Goal: Transaction & Acquisition: Purchase product/service

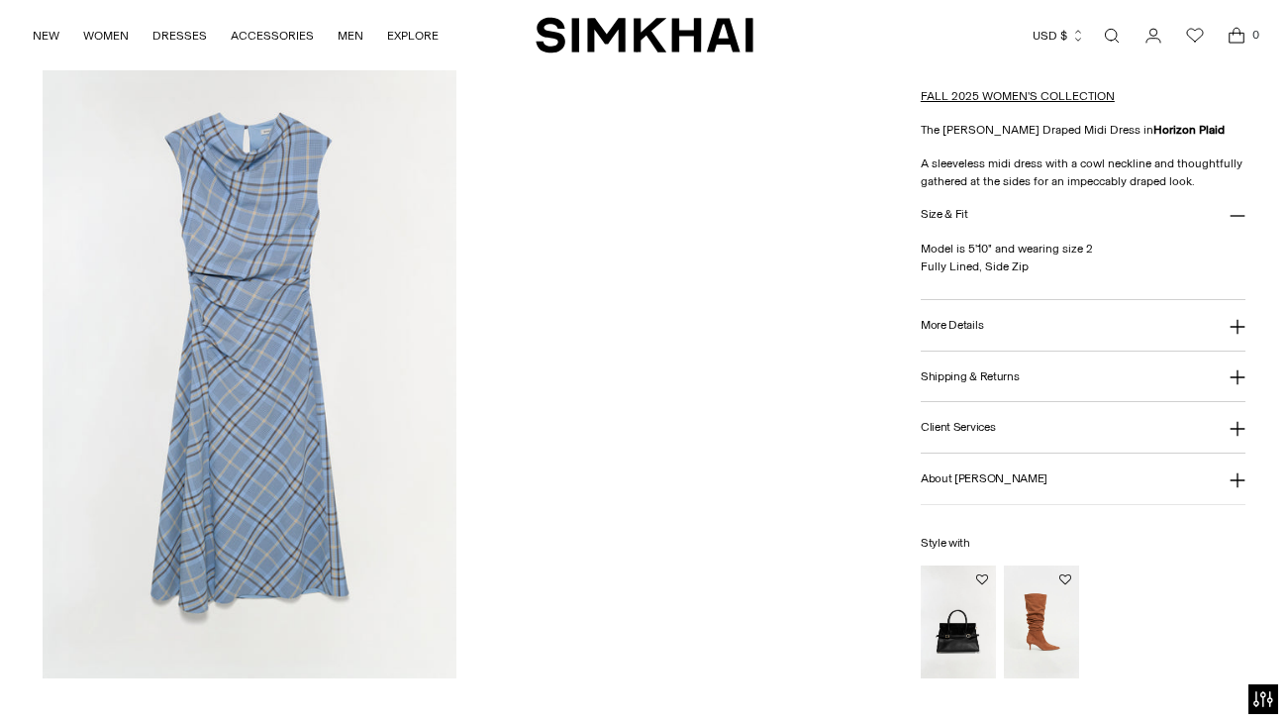
scroll to position [1978, 0]
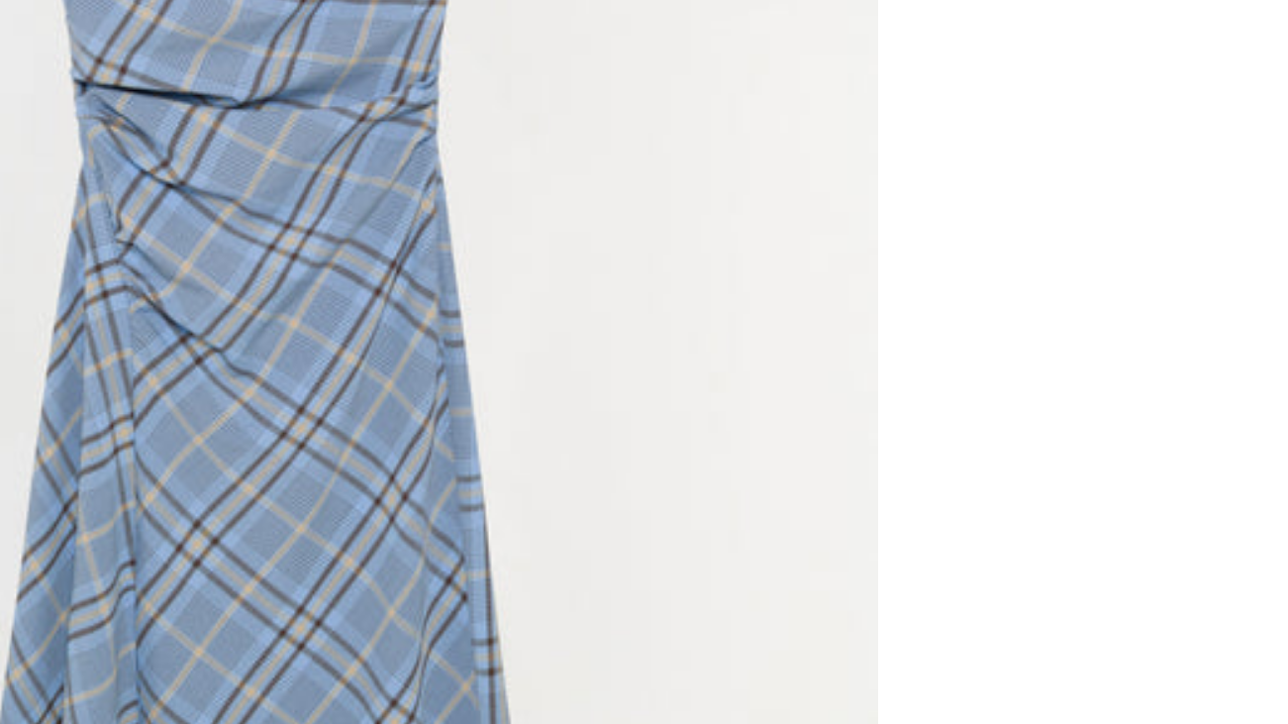
click at [246, 357] on img at bounding box center [250, 361] width 414 height 621
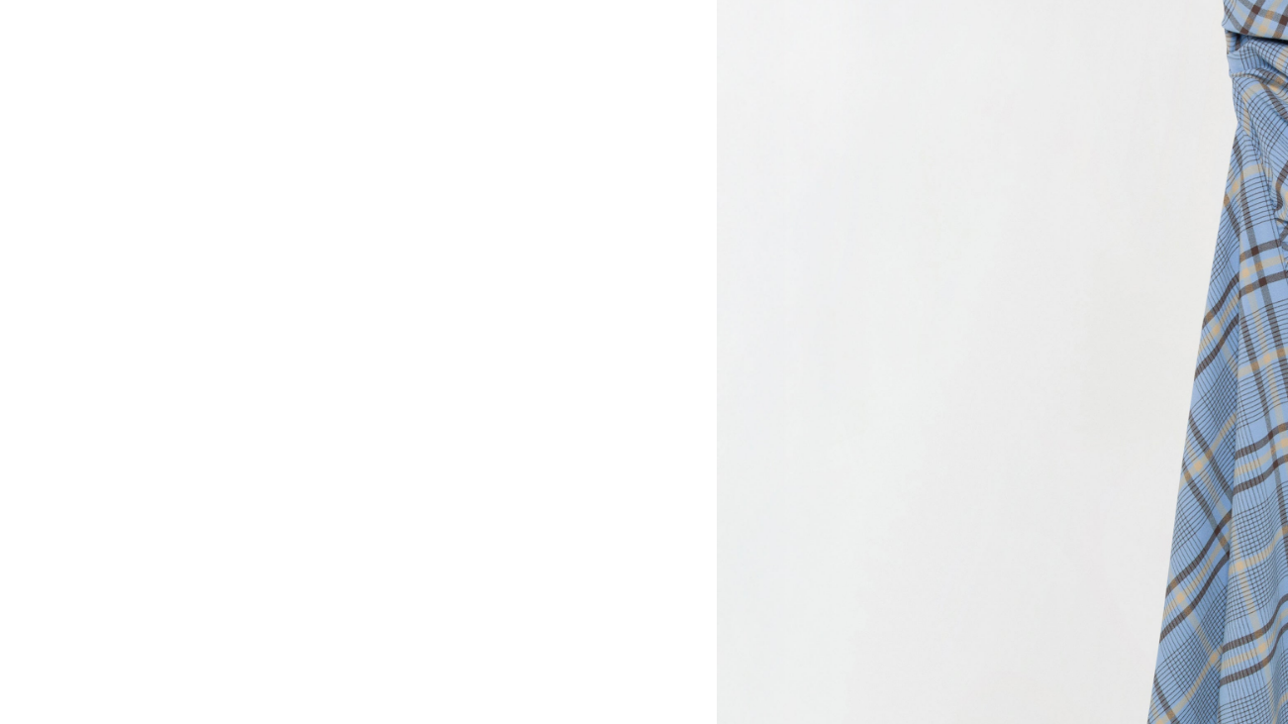
click at [517, 335] on img at bounding box center [644, 362] width 482 height 724
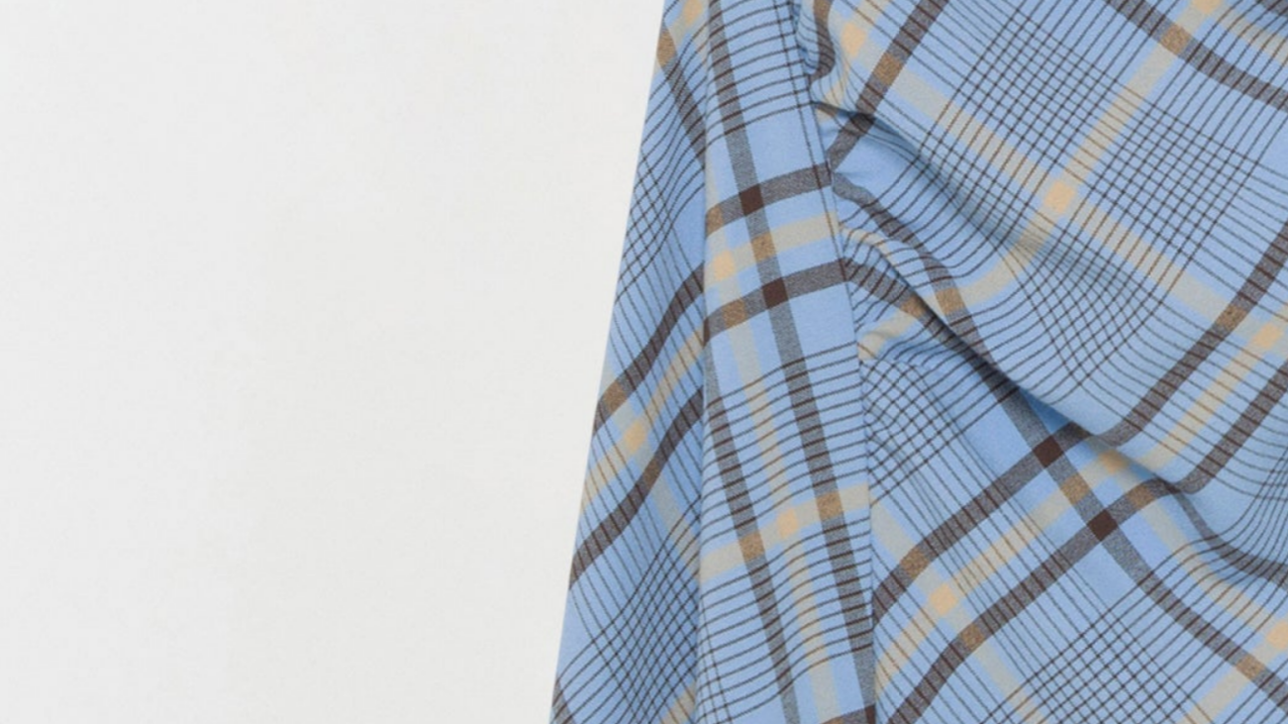
click at [399, 335] on img at bounding box center [600, 424] width 1448 height 2171
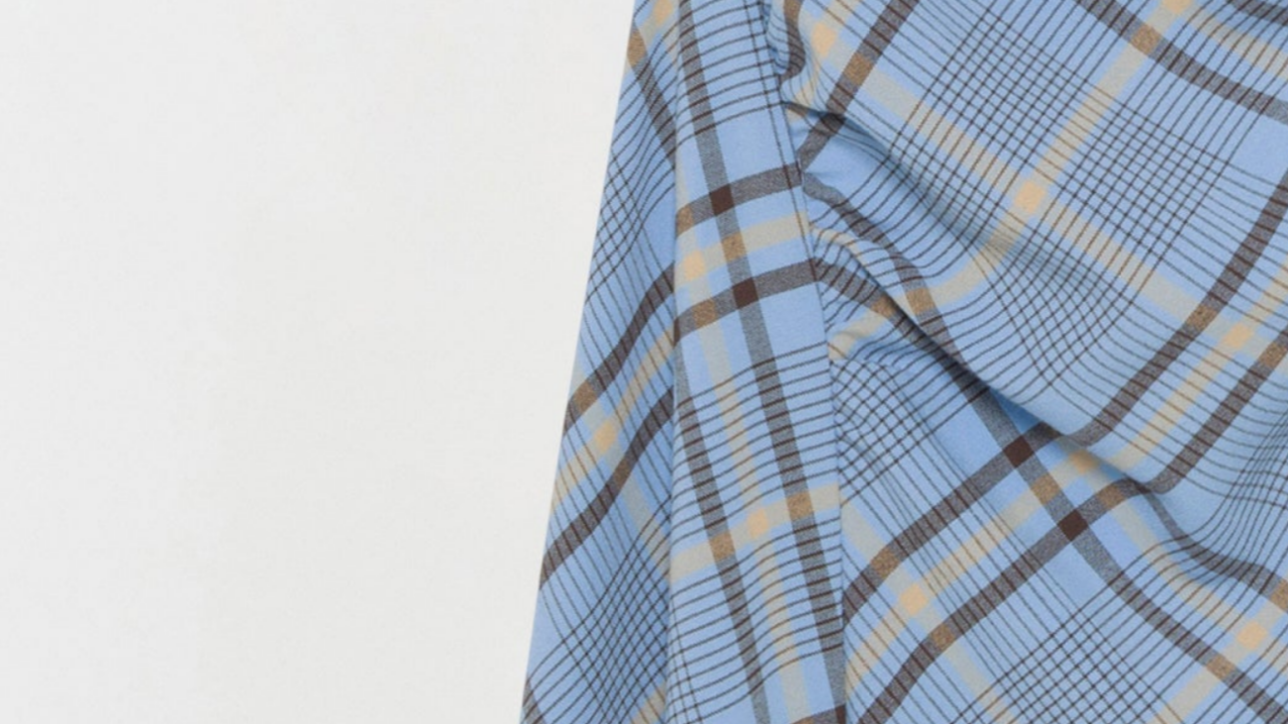
click at [451, 335] on img at bounding box center [590, 424] width 1448 height 2171
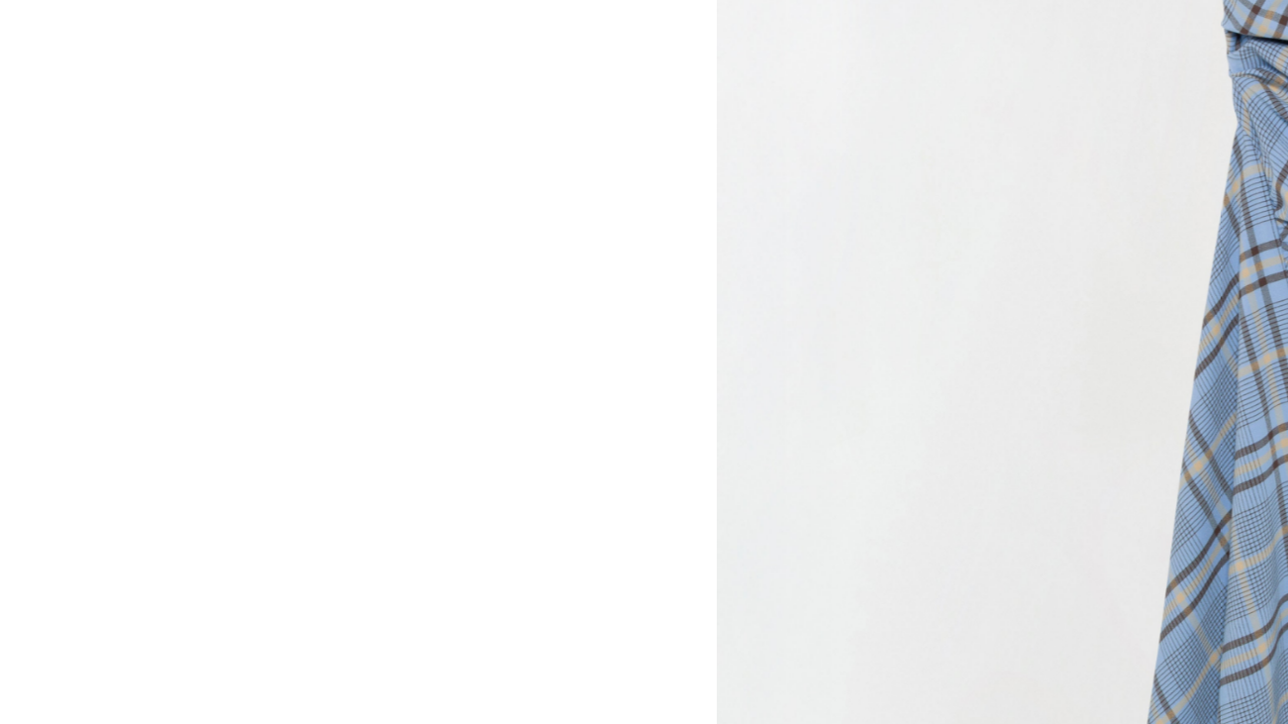
click at [328, 334] on div at bounding box center [644, 362] width 1288 height 724
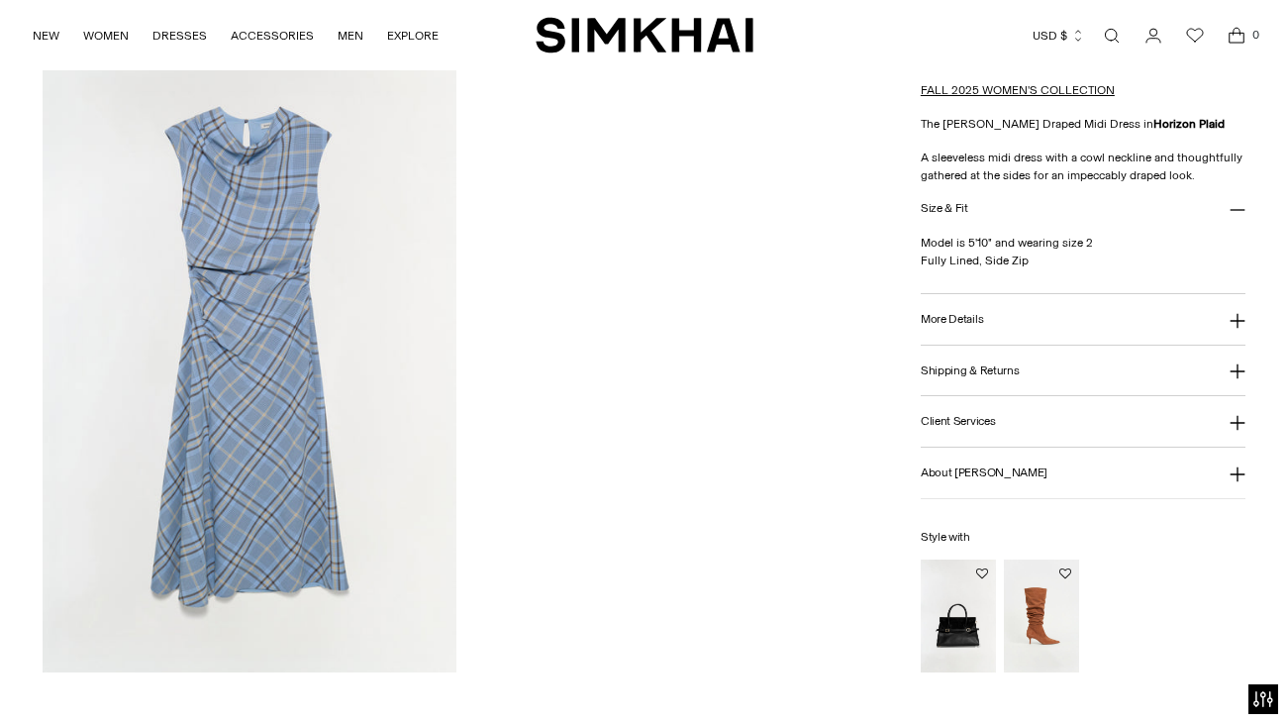
click at [962, 329] on button "More Details" at bounding box center [1083, 320] width 325 height 50
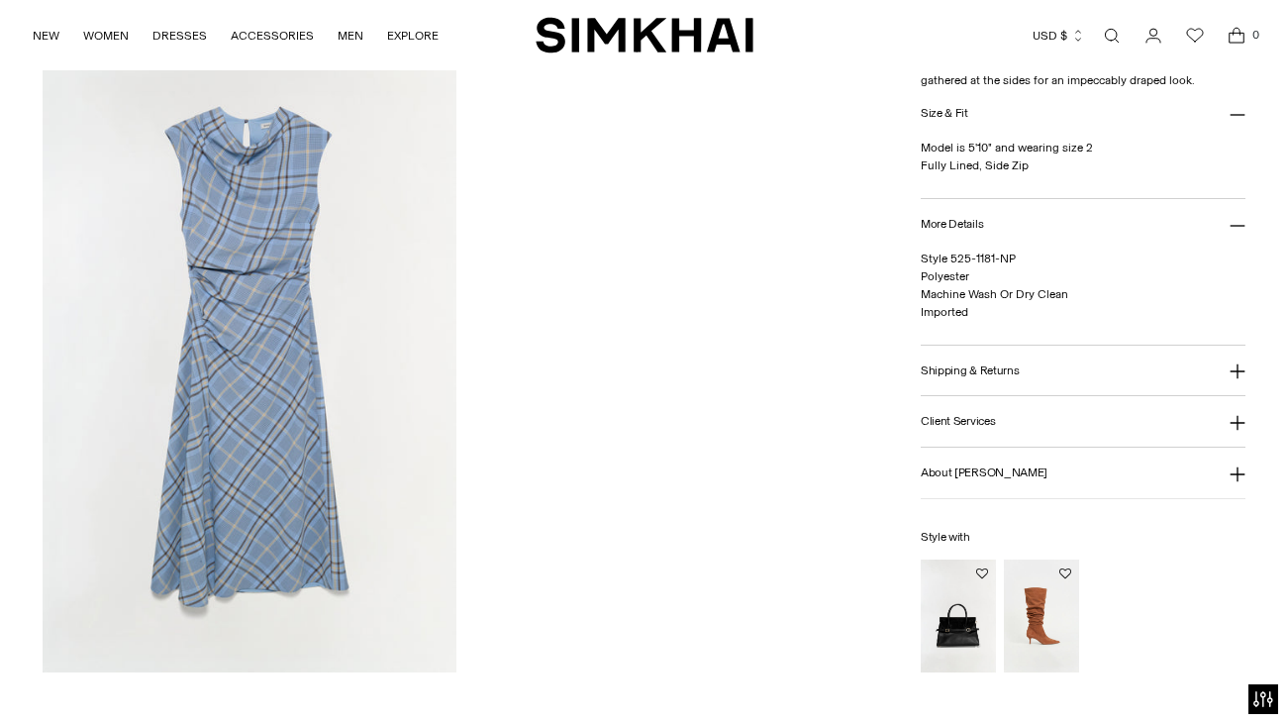
click at [980, 366] on h3 "Shipping & Returns" at bounding box center [970, 370] width 99 height 13
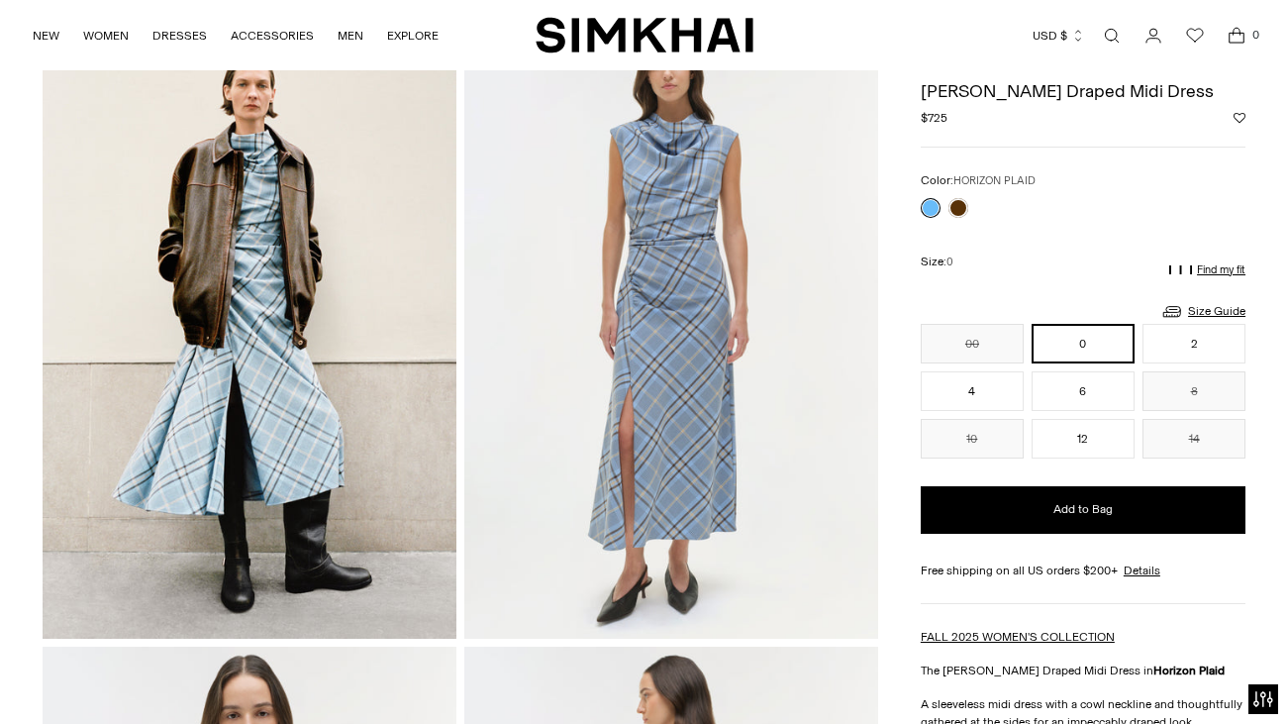
scroll to position [73, 0]
